Goal: Information Seeking & Learning: Learn about a topic

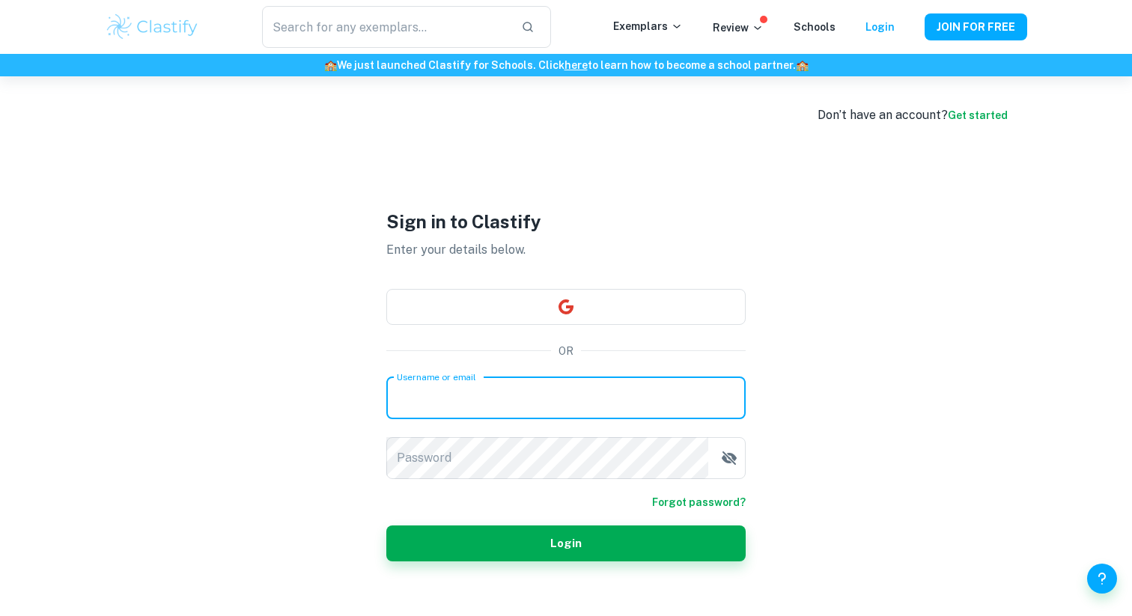
click at [501, 397] on input "Username or email" at bounding box center [565, 398] width 359 height 42
click at [460, 394] on input "[EMAIL_ADDRESS][DOMAIN_NAME]" at bounding box center [565, 398] width 359 height 42
type input "[EMAIL_ADDRESS][DOMAIN_NAME]"
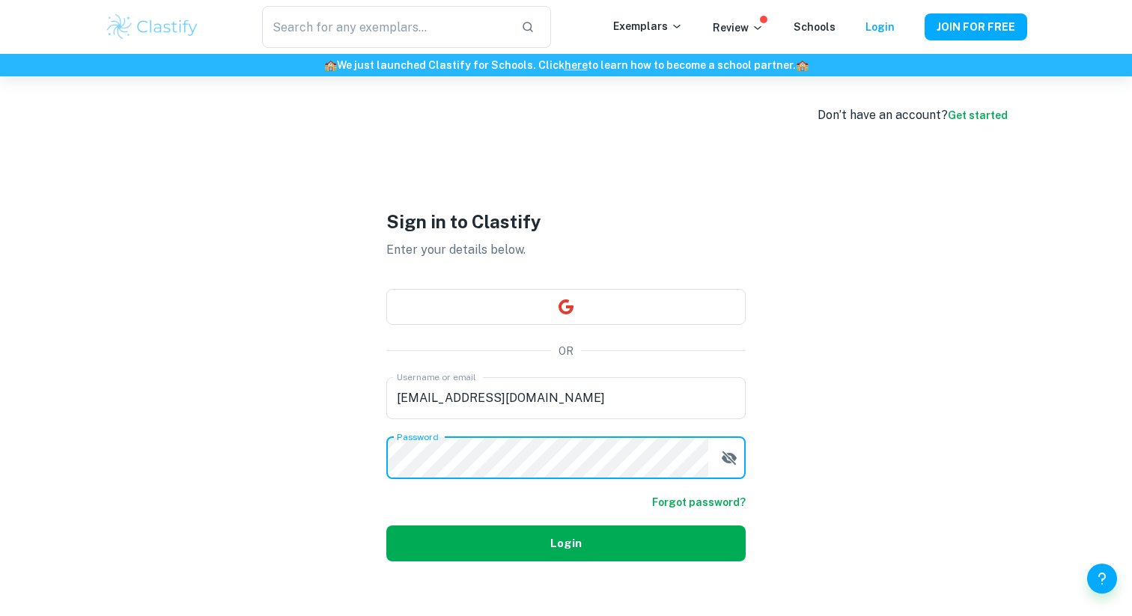
click at [493, 534] on button "Login" at bounding box center [565, 543] width 359 height 36
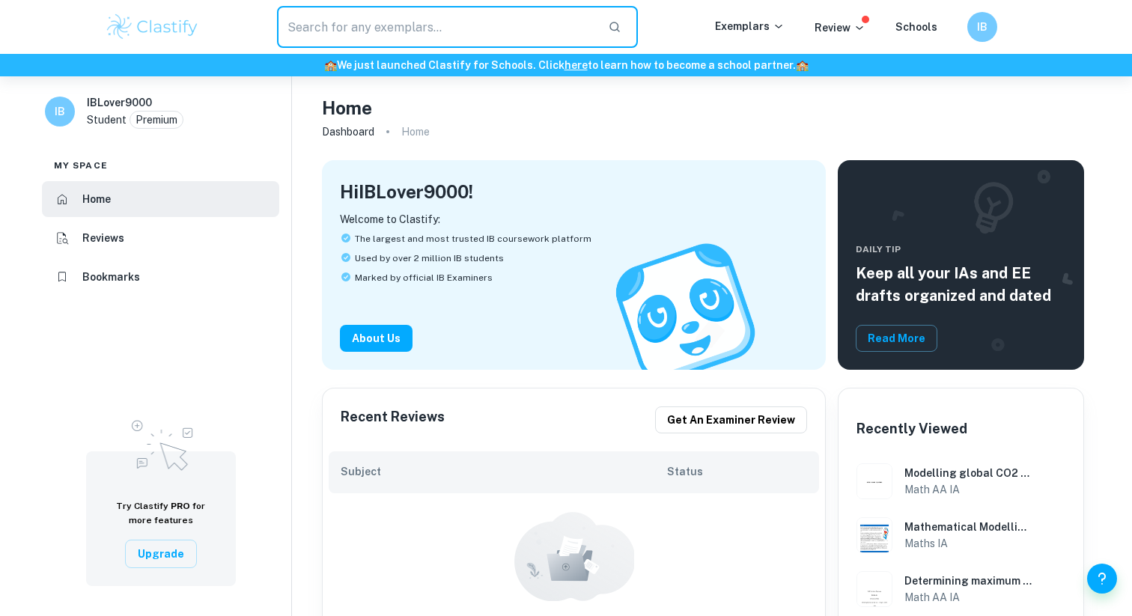
click at [439, 19] on input "text" at bounding box center [436, 27] width 319 height 42
paste input "effects of acute exercise"
type input "effects of acute exercise"
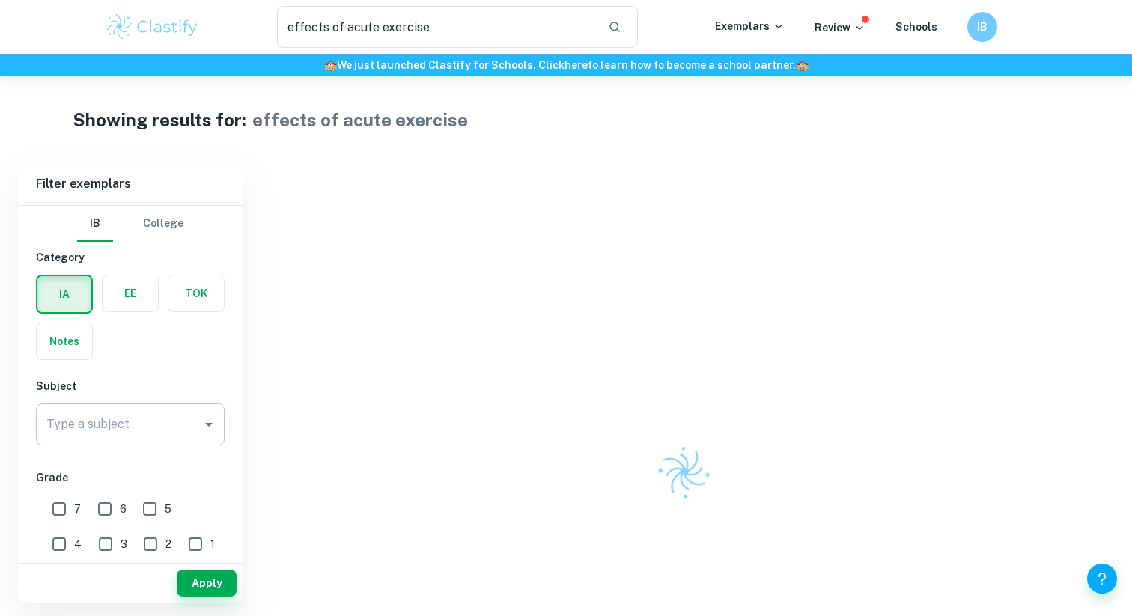
click at [149, 413] on input "Type a subject" at bounding box center [119, 424] width 153 height 28
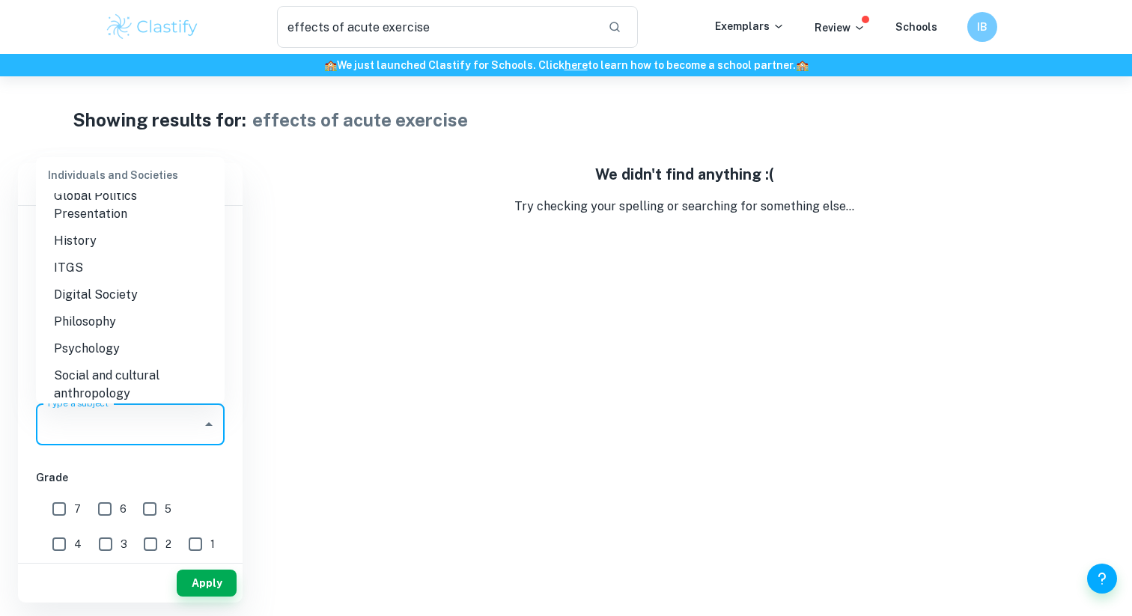
scroll to position [1645, 0]
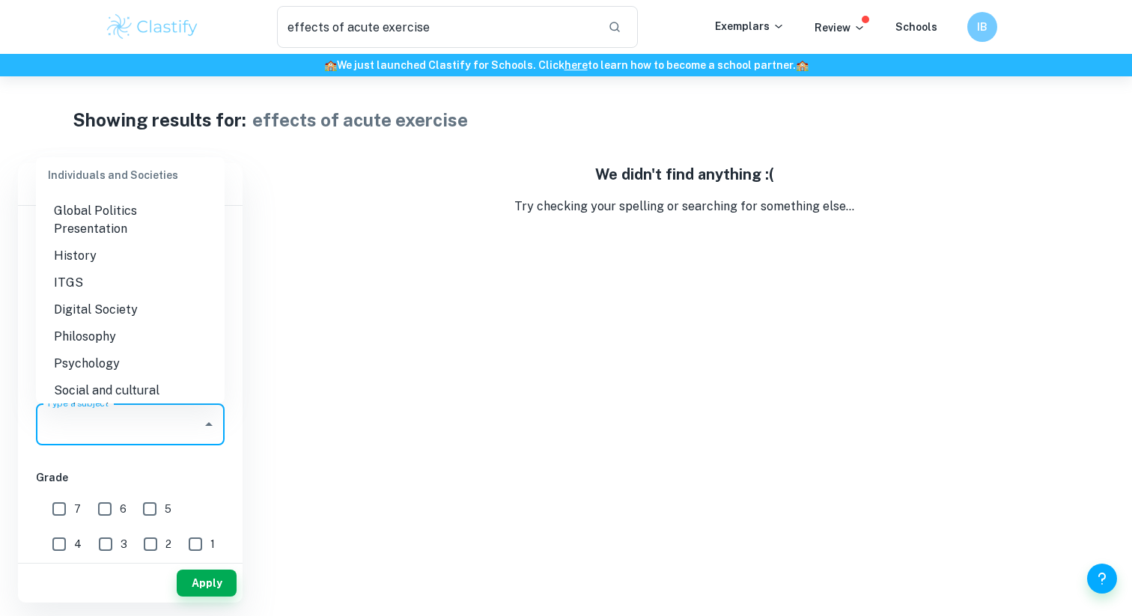
click at [118, 377] on li "Social and cultural anthropology" at bounding box center [130, 399] width 189 height 45
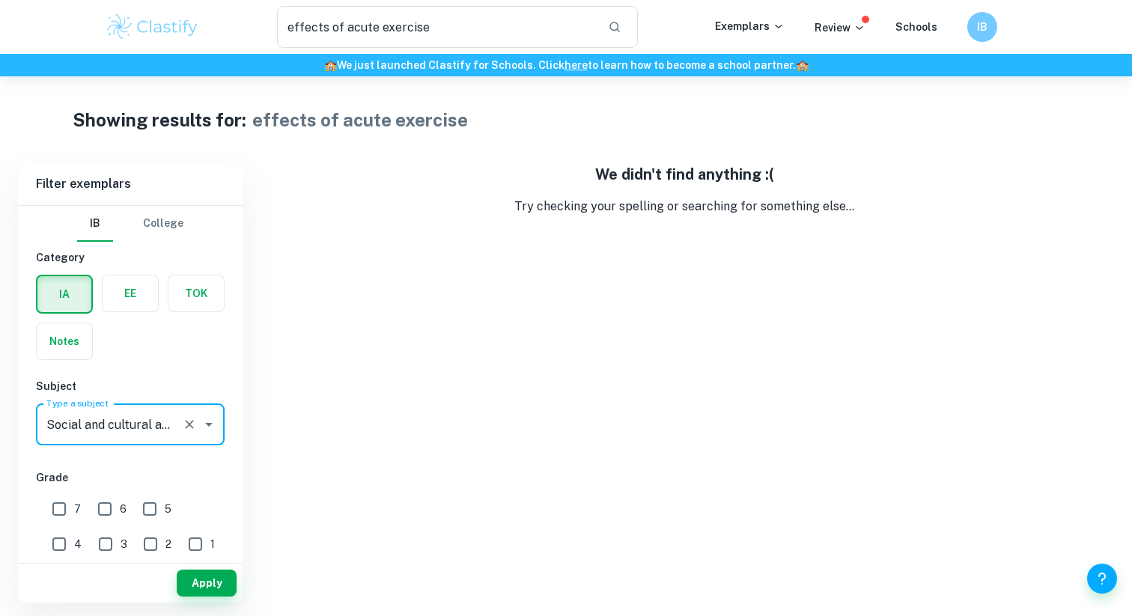
click at [110, 410] on input "Social and cultural anthropology" at bounding box center [109, 424] width 133 height 28
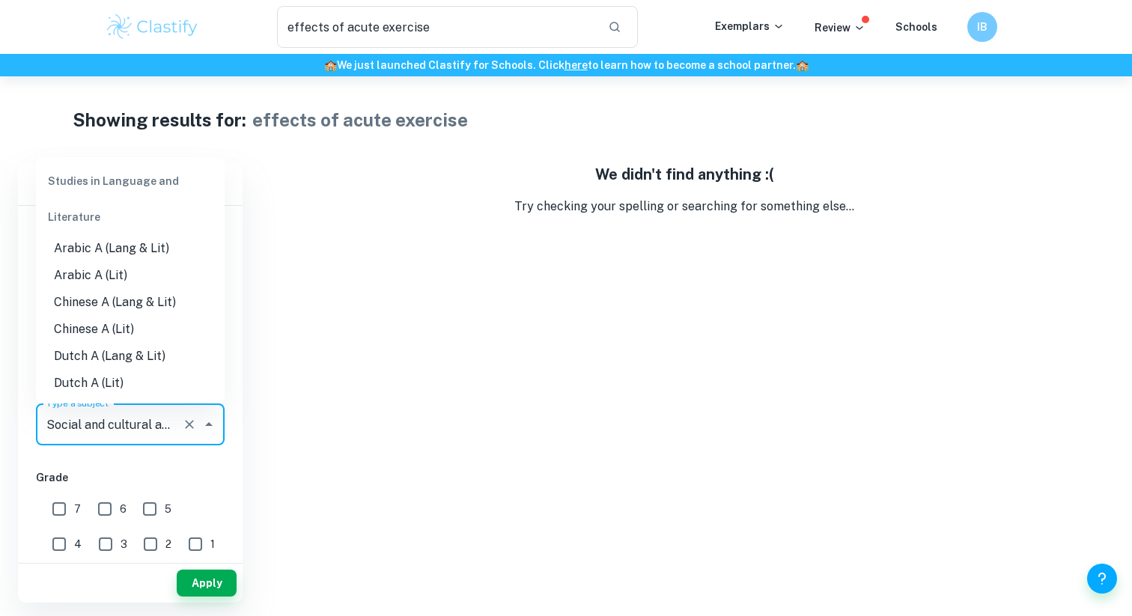
scroll to position [1628, 0]
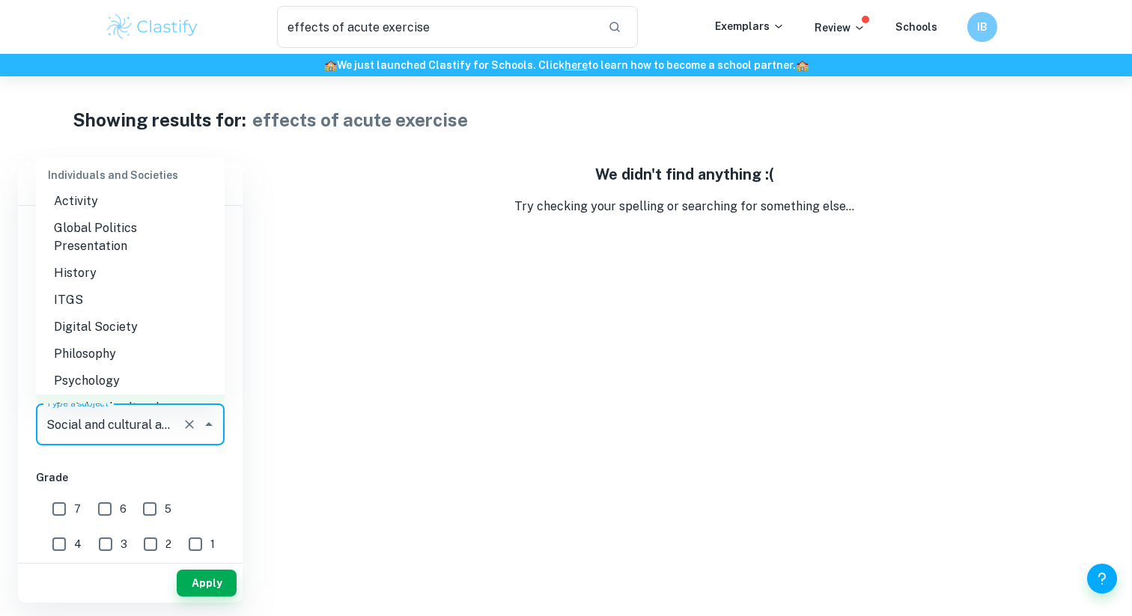
click at [111, 368] on li "Psychology" at bounding box center [130, 381] width 189 height 27
type input "Psychology"
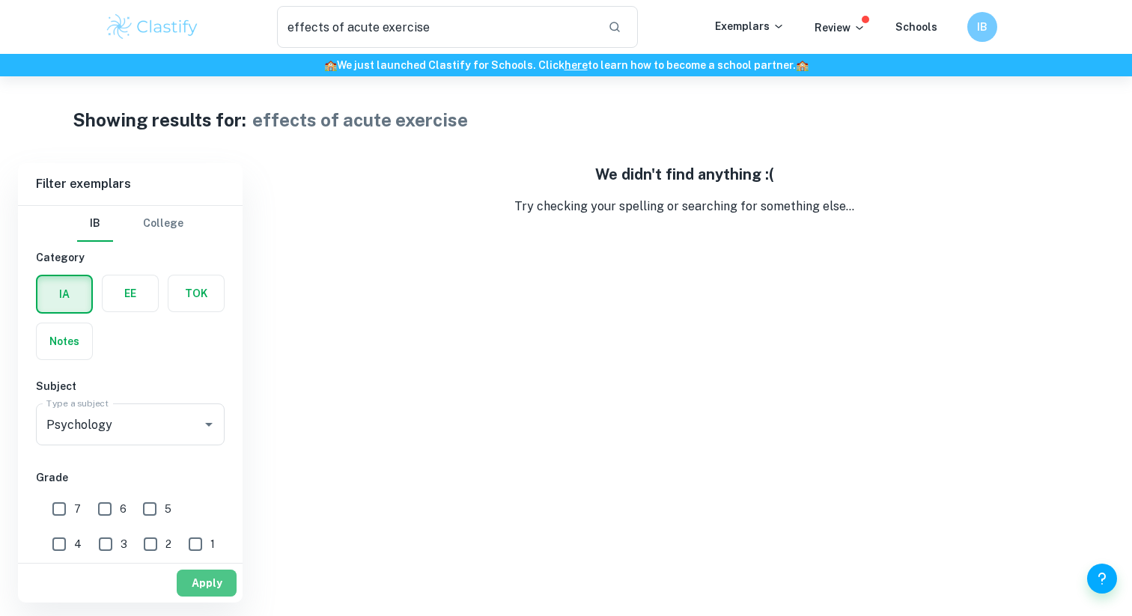
click at [193, 576] on button "Apply" at bounding box center [207, 583] width 60 height 27
click at [190, 581] on button "Apply" at bounding box center [207, 583] width 60 height 27
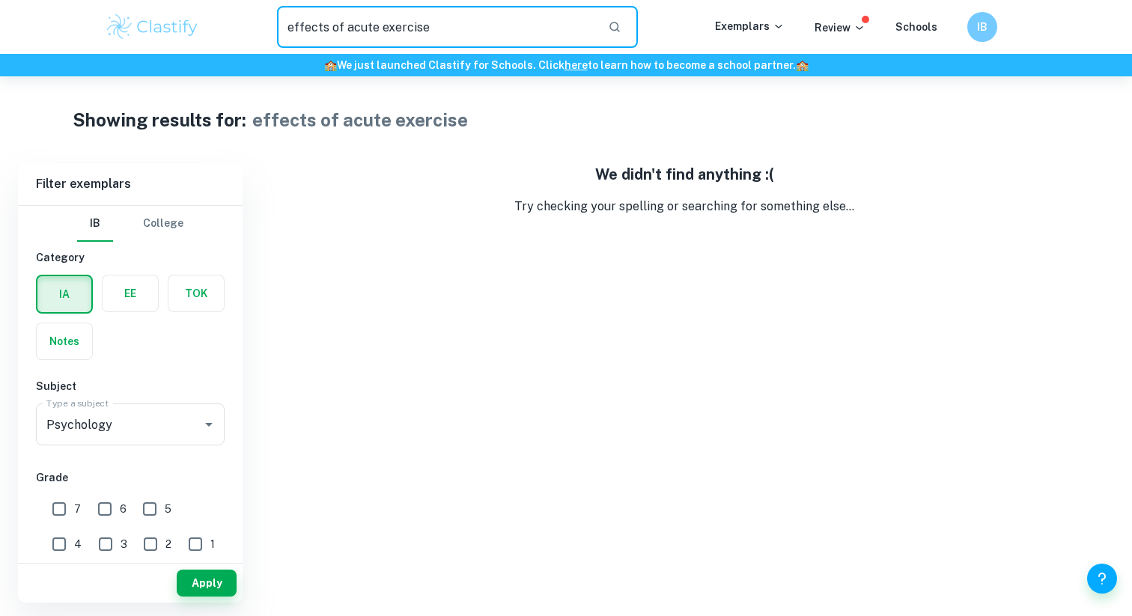
drag, startPoint x: 475, startPoint y: 25, endPoint x: 253, endPoint y: 25, distance: 222.3
click at [253, 25] on div "effects of acute exercise ​" at bounding box center [457, 27] width 515 height 42
type input "\"
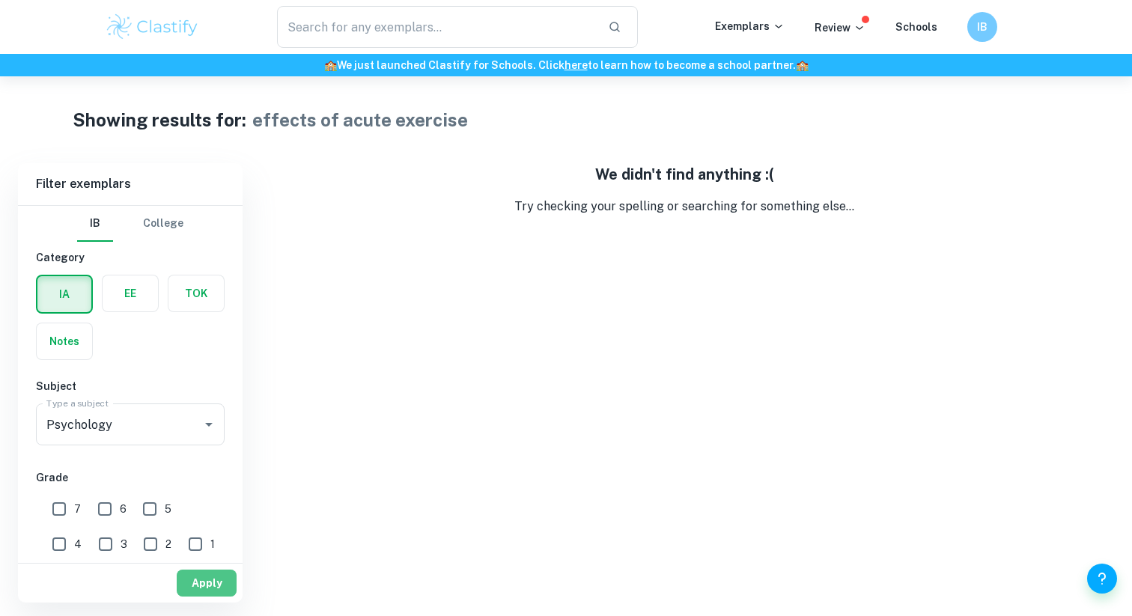
click at [210, 576] on button "Apply" at bounding box center [207, 583] width 60 height 27
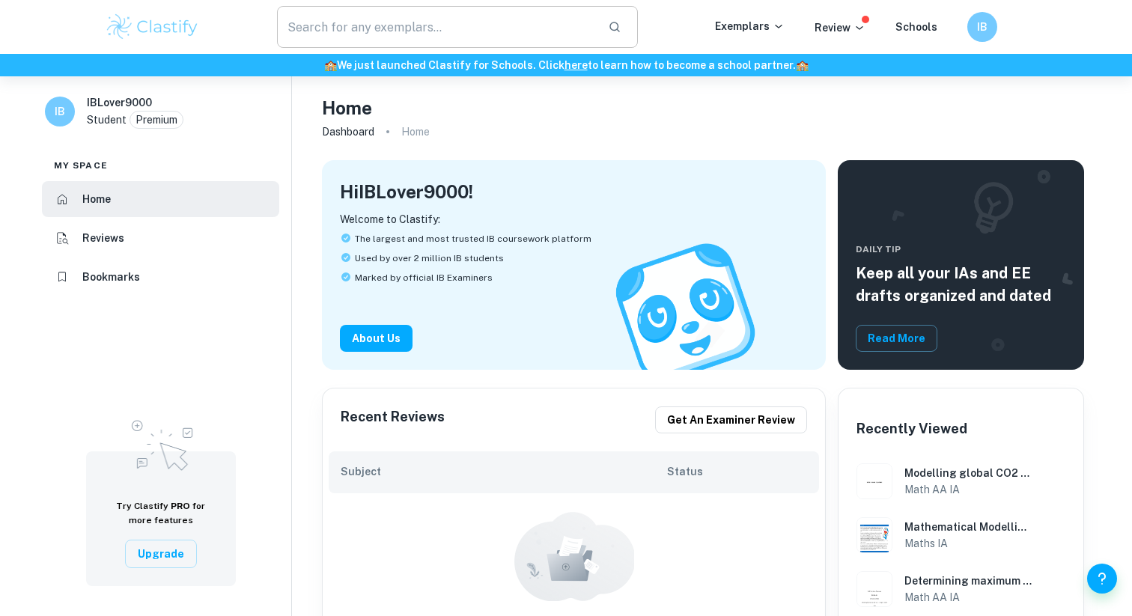
click at [391, 22] on input "text" at bounding box center [436, 27] width 319 height 42
click at [621, 25] on icon "button" at bounding box center [614, 26] width 13 height 13
click at [621, 22] on icon "button" at bounding box center [614, 26] width 13 height 13
click at [375, 21] on input "text" at bounding box center [436, 27] width 319 height 42
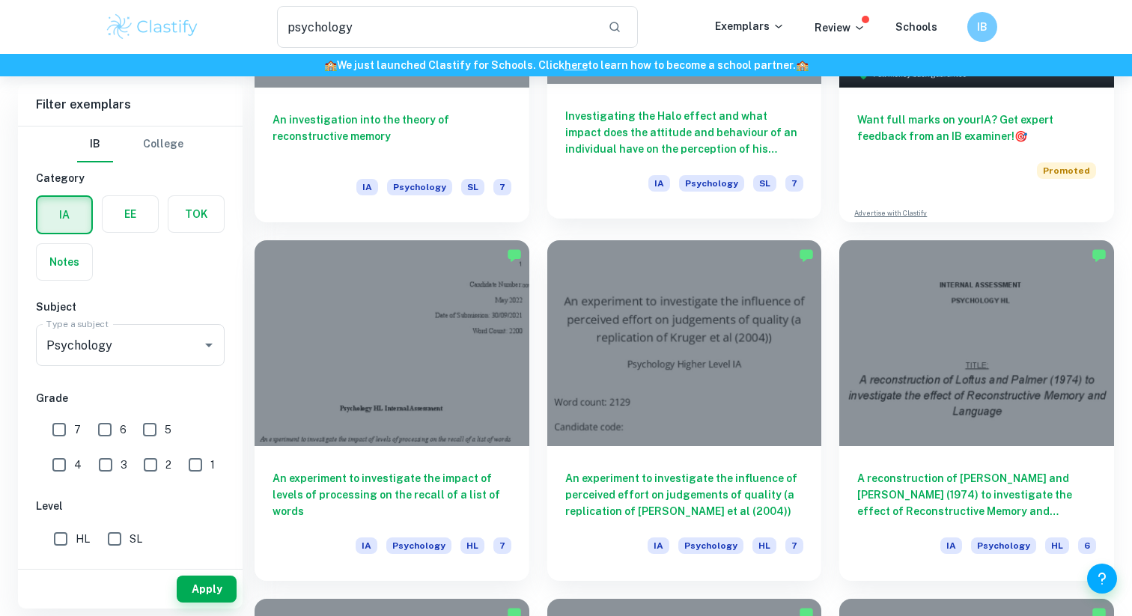
scroll to position [308, 0]
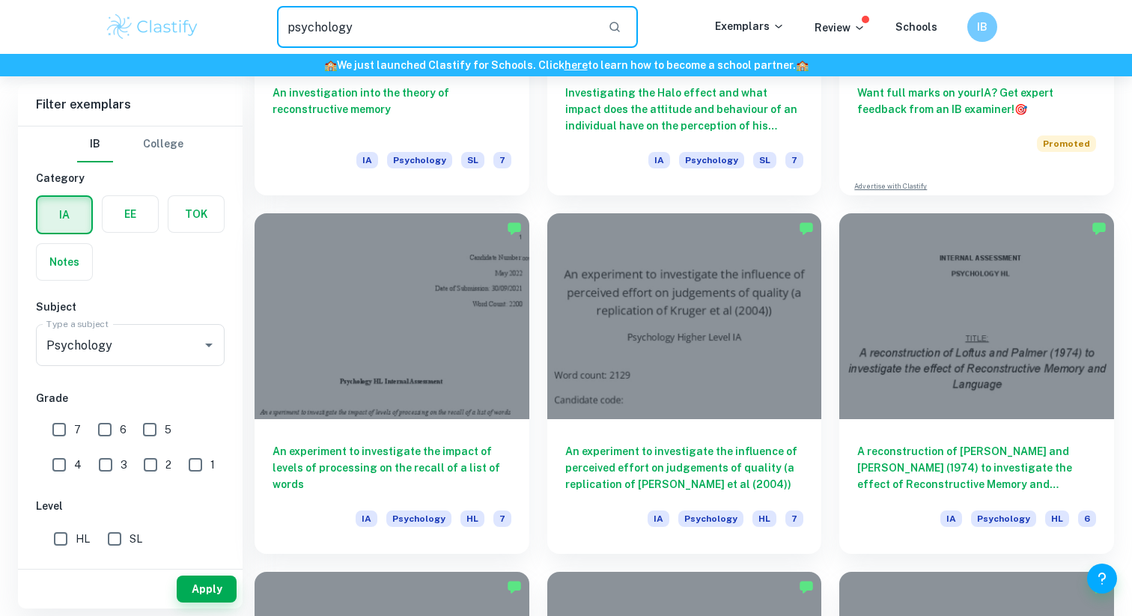
click at [451, 21] on input "psychology" at bounding box center [436, 27] width 319 height 42
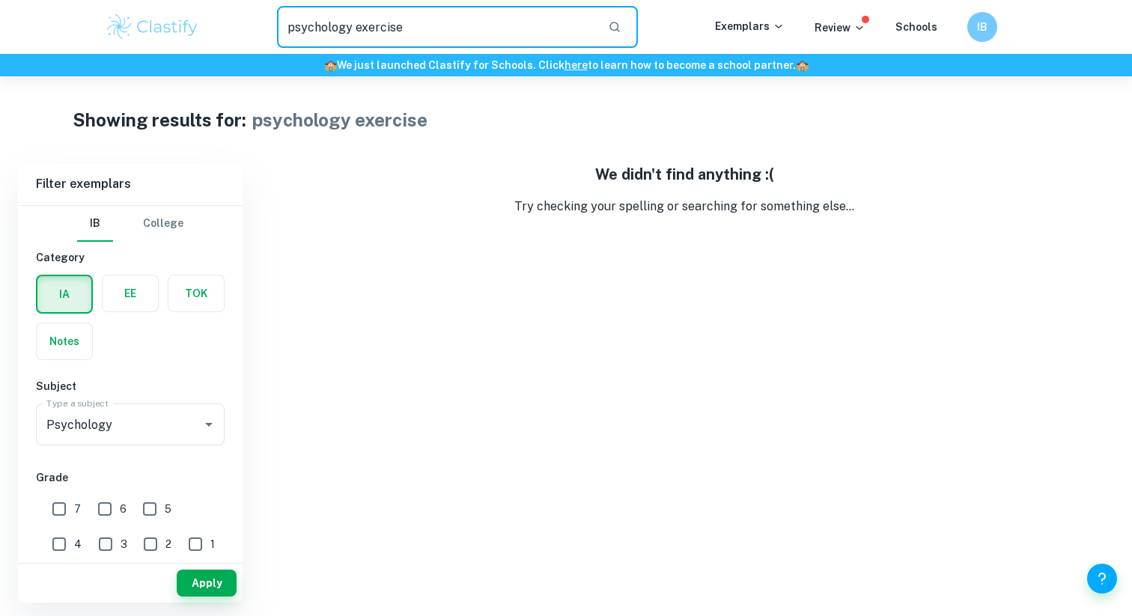
drag, startPoint x: 430, startPoint y: 27, endPoint x: 353, endPoint y: 27, distance: 76.4
click at [353, 27] on input "psychology exercise" at bounding box center [436, 27] width 319 height 42
type input "psychology recall"
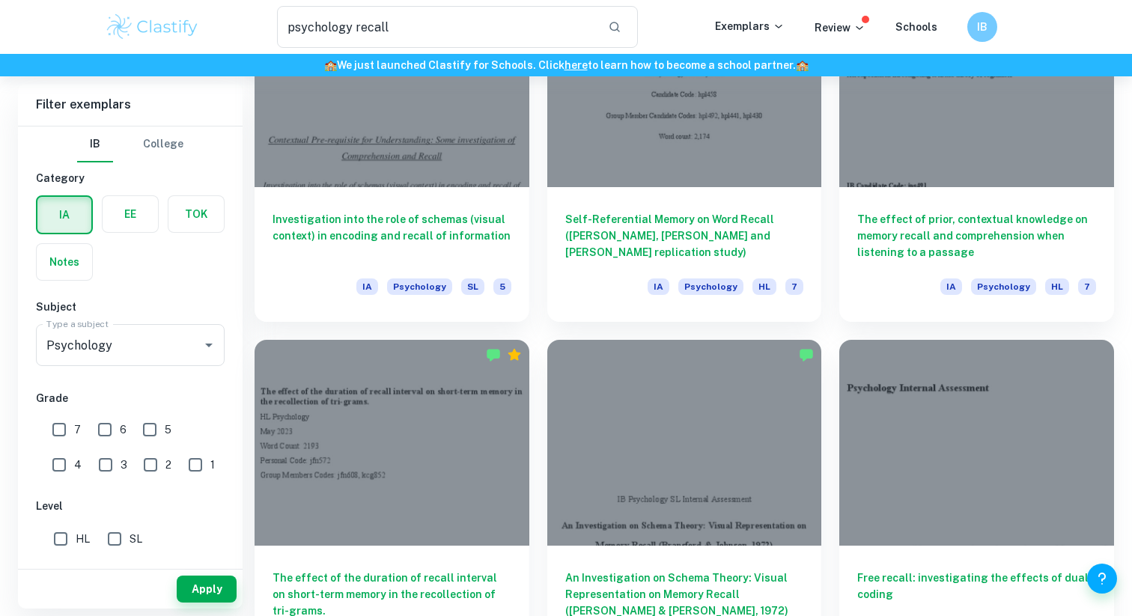
scroll to position [2099, 0]
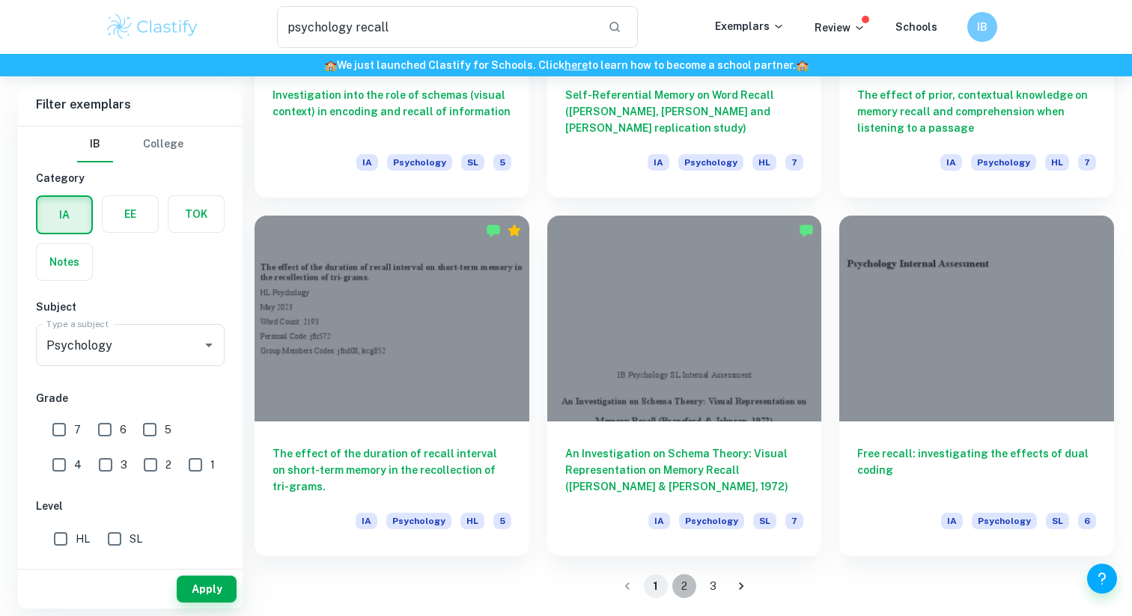
click at [686, 585] on button "2" at bounding box center [684, 586] width 24 height 24
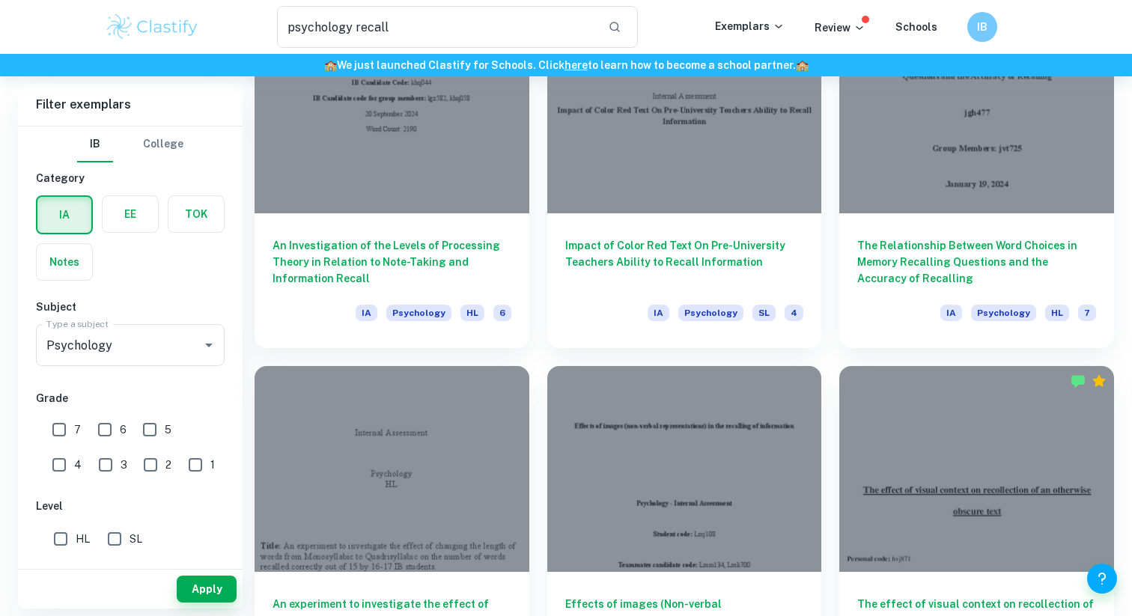
scroll to position [2099, 0]
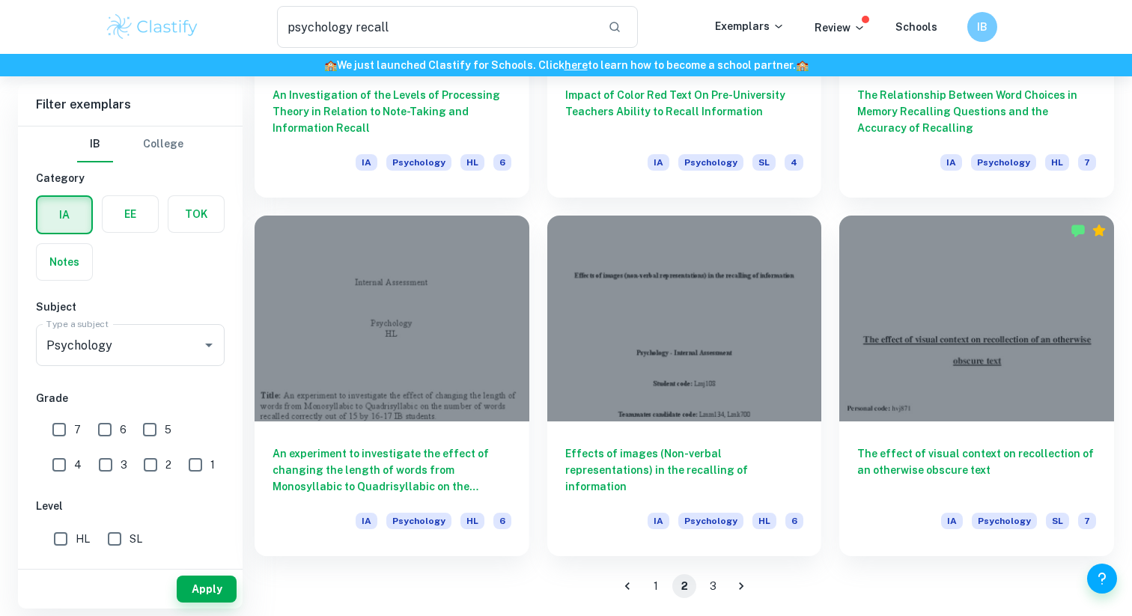
click at [656, 588] on button "1" at bounding box center [656, 586] width 24 height 24
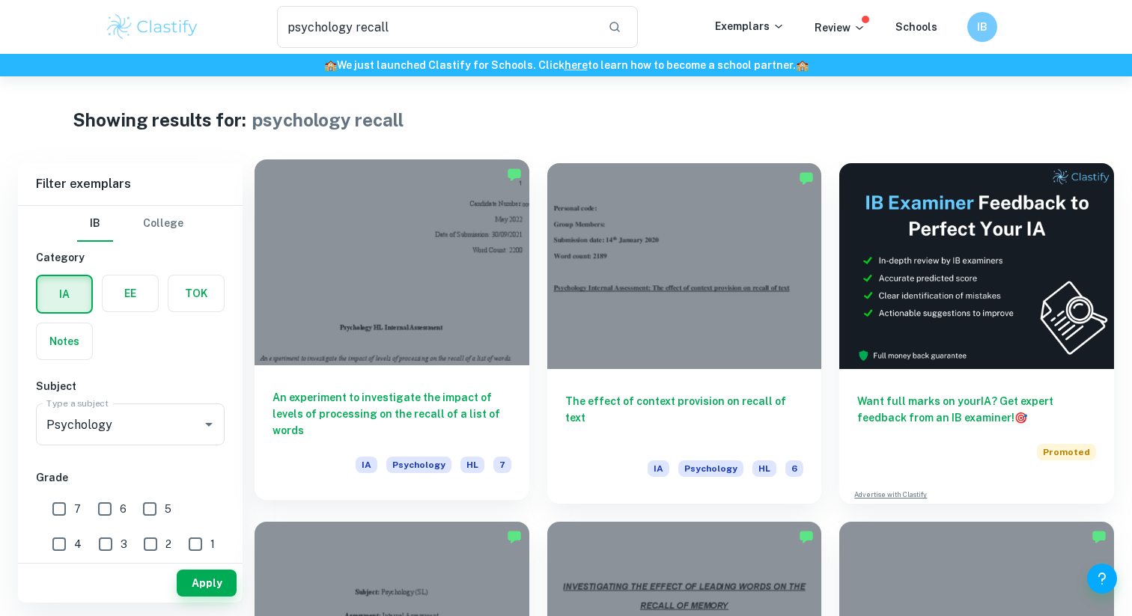
click at [406, 388] on div "An experiment to investigate the impact of levels of processing on the recall o…" at bounding box center [392, 432] width 275 height 135
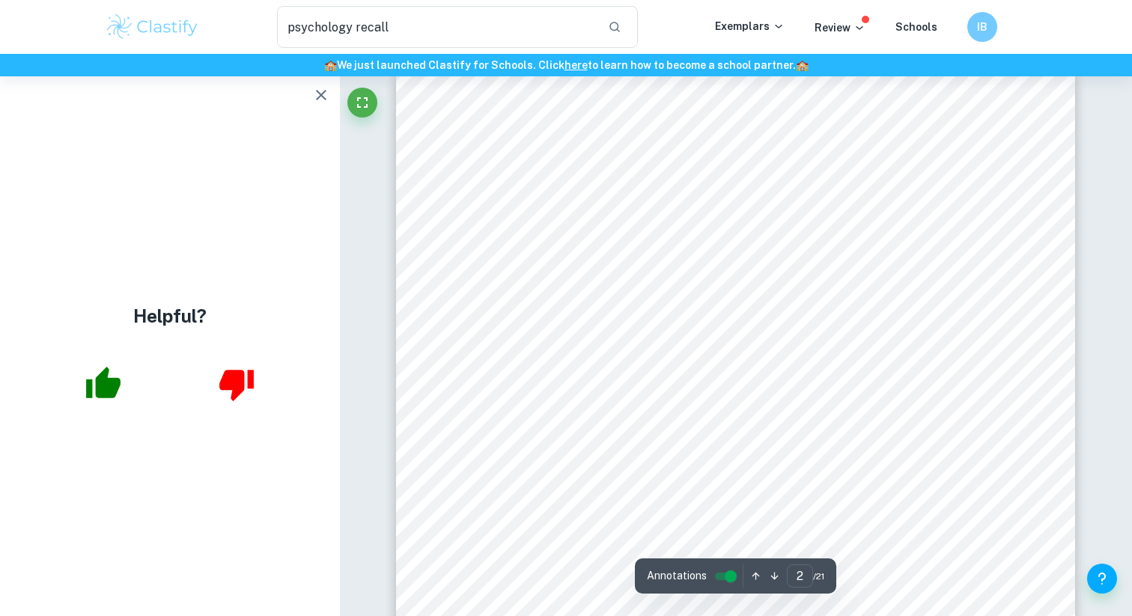
scroll to position [1024, 0]
click at [315, 94] on icon "button" at bounding box center [321, 95] width 18 height 18
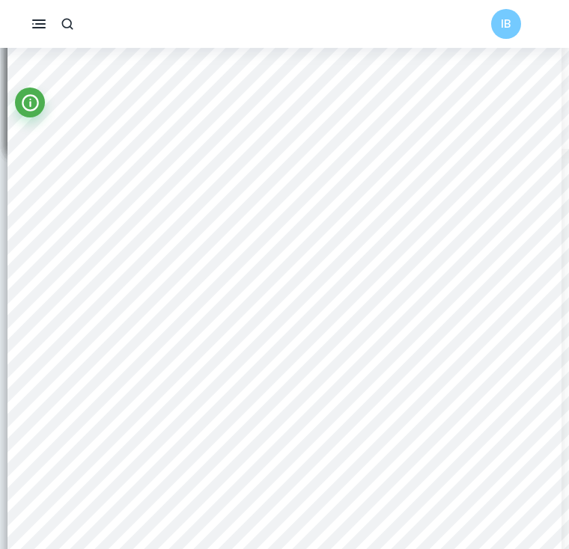
scroll to position [1617, 0]
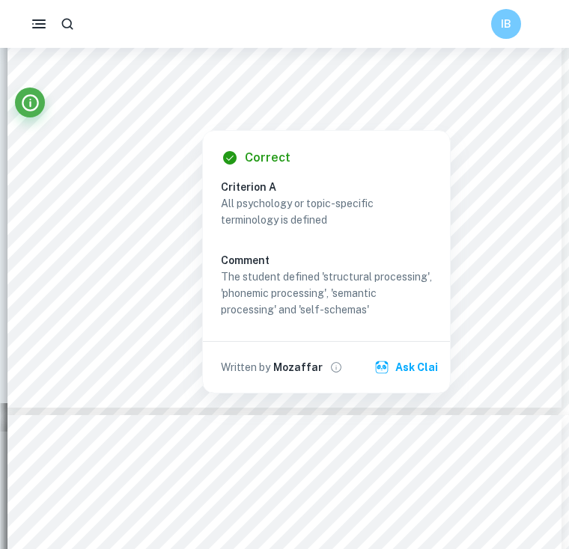
type input "4"
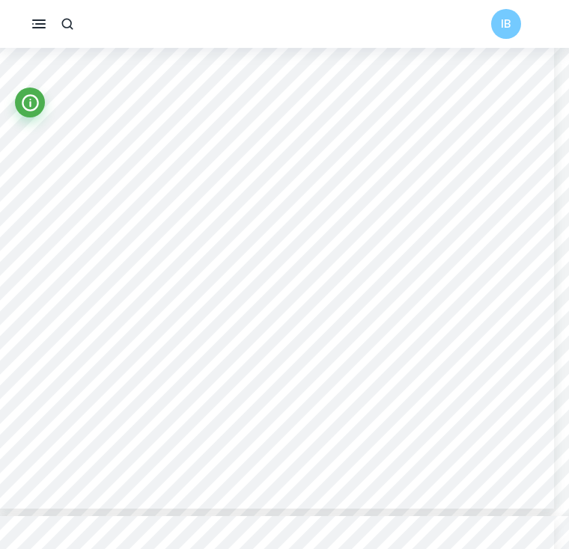
scroll to position [2541, 7]
